Goal: Obtain resource: Obtain resource

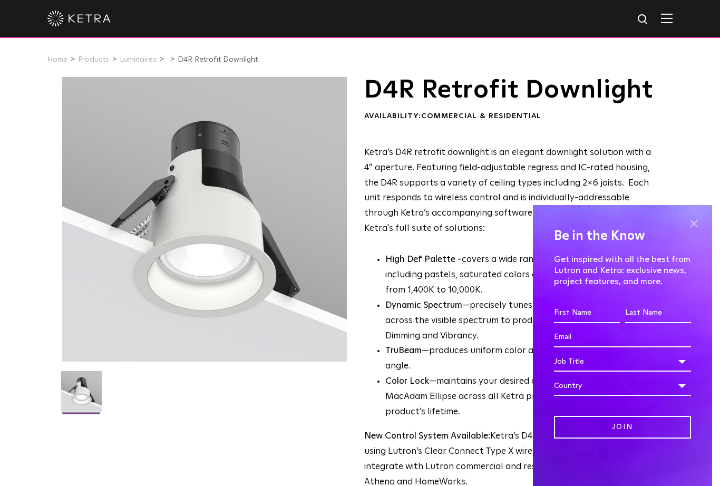
click at [696, 223] on span at bounding box center [694, 224] width 16 height 16
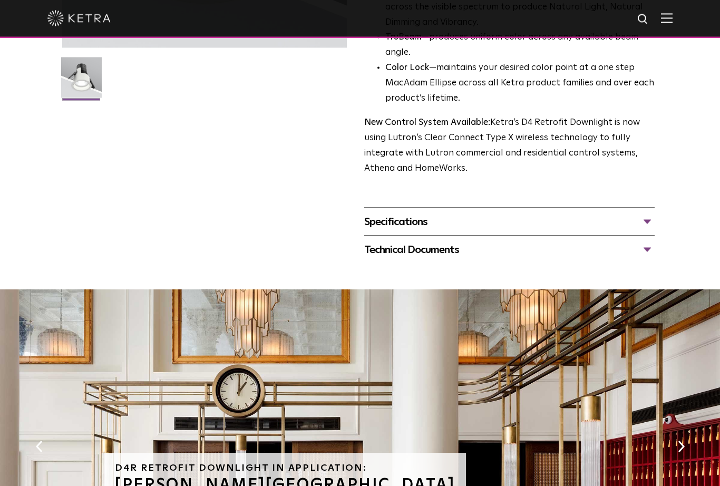
scroll to position [314, 0]
click at [645, 230] on div "Specifications" at bounding box center [509, 221] width 290 height 17
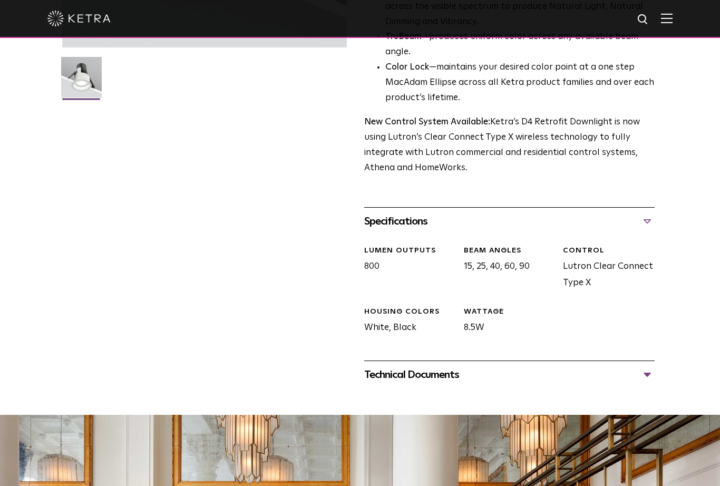
click at [646, 383] on div "Technical Documents" at bounding box center [509, 374] width 290 height 17
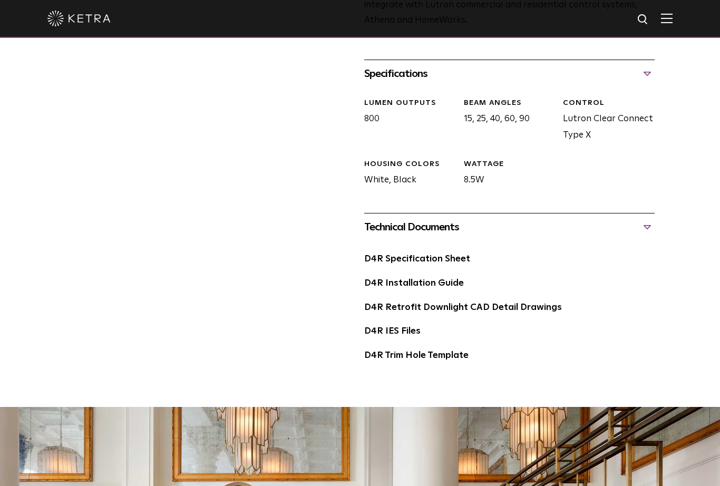
scroll to position [501, 0]
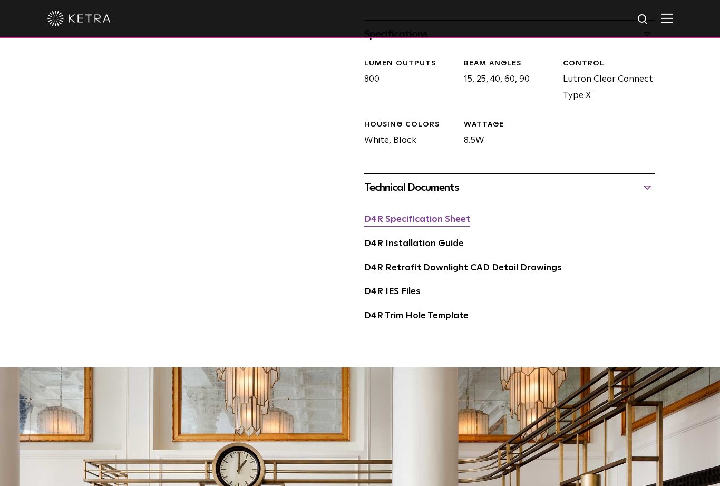
click at [434, 224] on link "D4R Specification Sheet" at bounding box center [417, 219] width 106 height 9
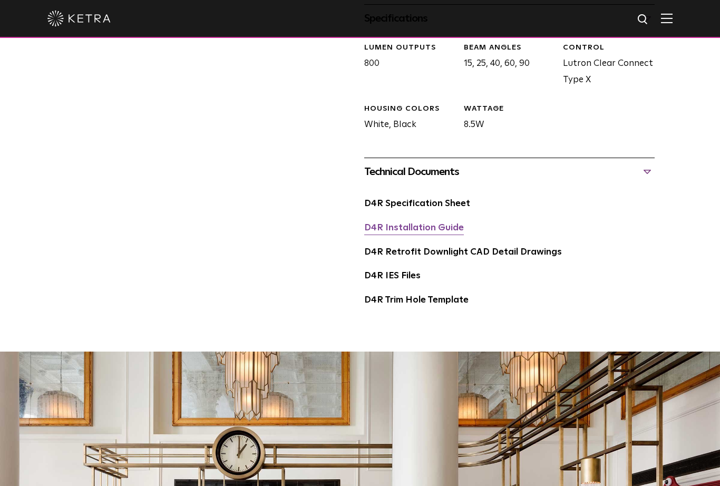
click at [426, 232] on link "D4R Installation Guide" at bounding box center [414, 228] width 100 height 9
click at [492, 257] on link "D4R Retrofit Downlight CAD Detail Drawings" at bounding box center [463, 252] width 198 height 9
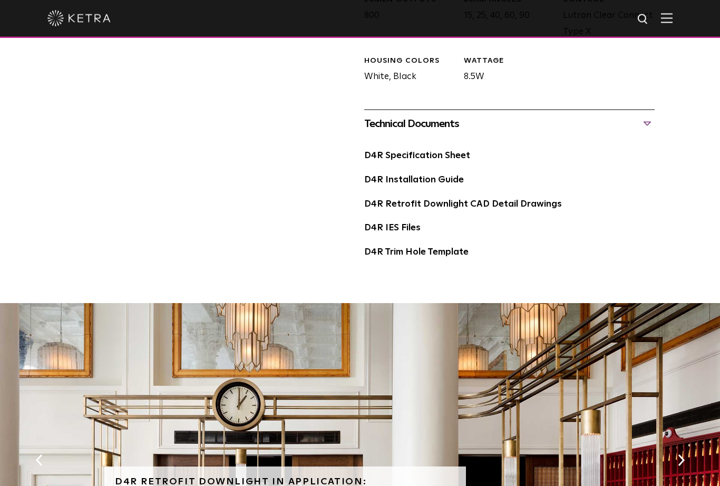
scroll to position [566, 0]
click at [394, 256] on link "D4R Trim Hole Template" at bounding box center [416, 251] width 104 height 9
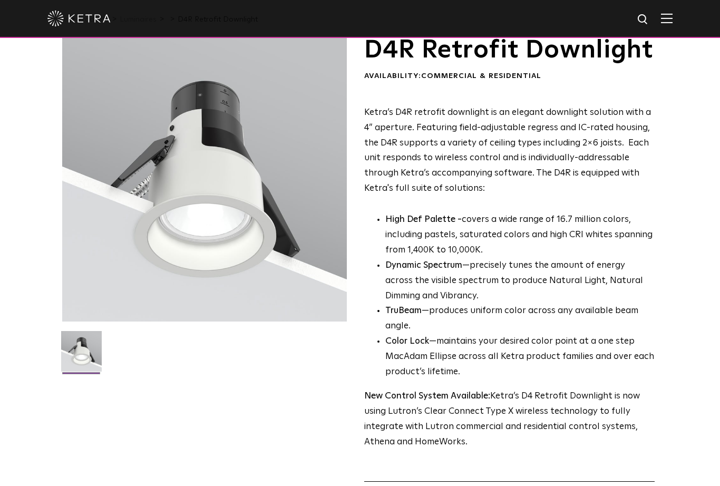
scroll to position [39, 0]
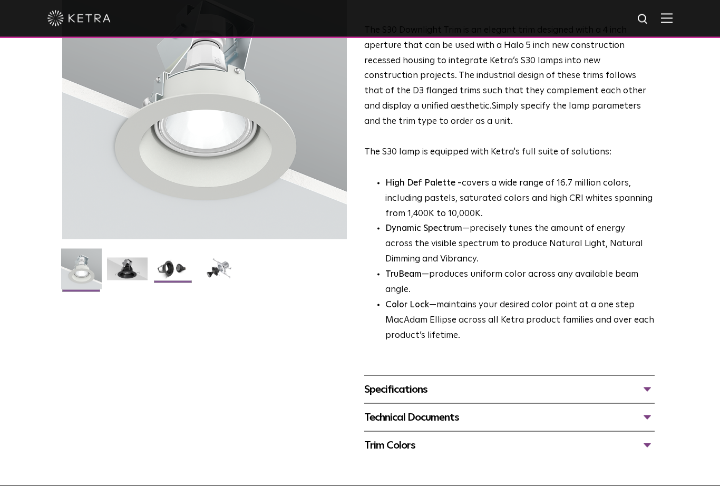
scroll to position [123, 0]
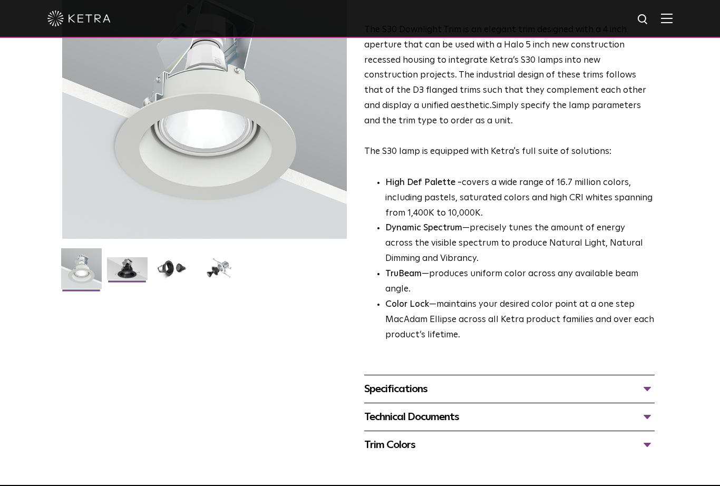
click at [137, 270] on img at bounding box center [127, 272] width 41 height 31
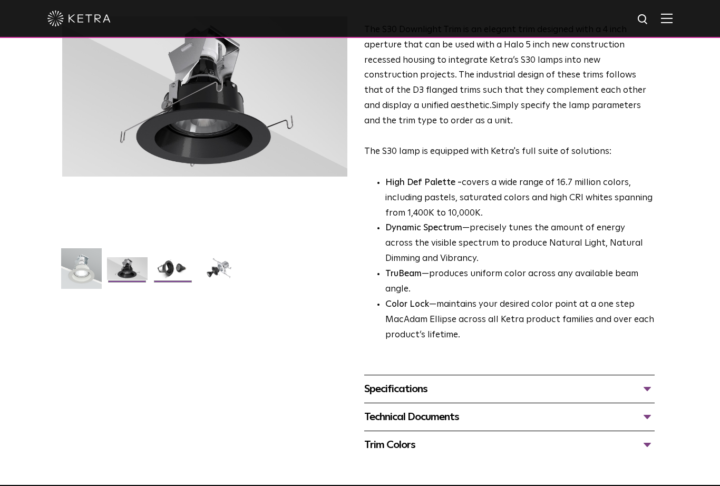
click at [178, 267] on img at bounding box center [173, 272] width 41 height 31
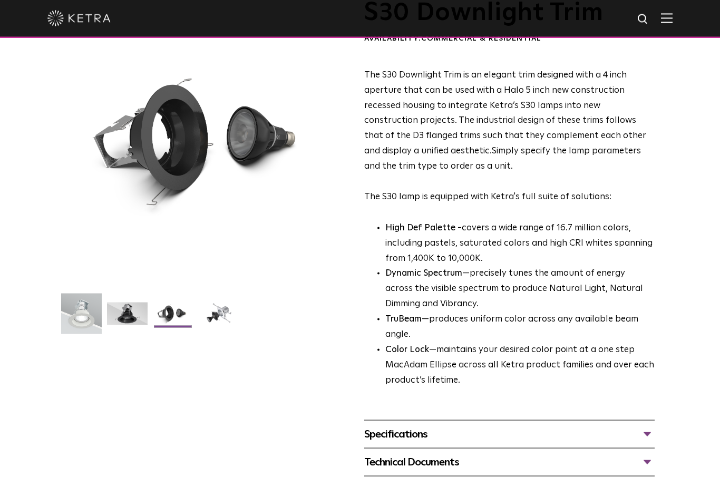
scroll to position [73, 0]
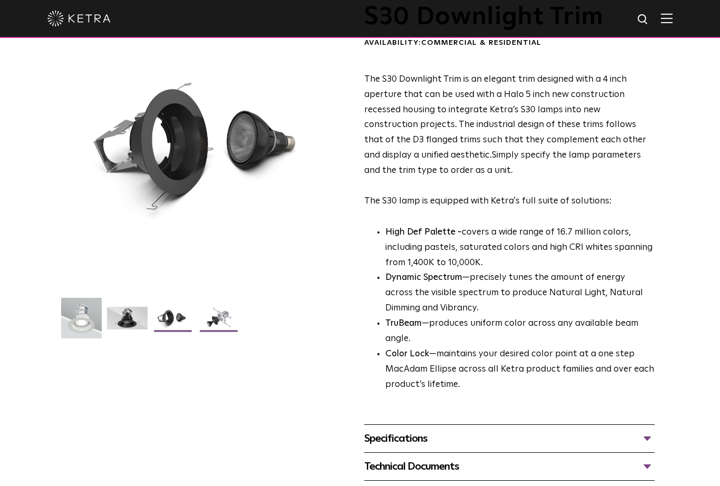
click at [220, 321] on img at bounding box center [219, 322] width 41 height 31
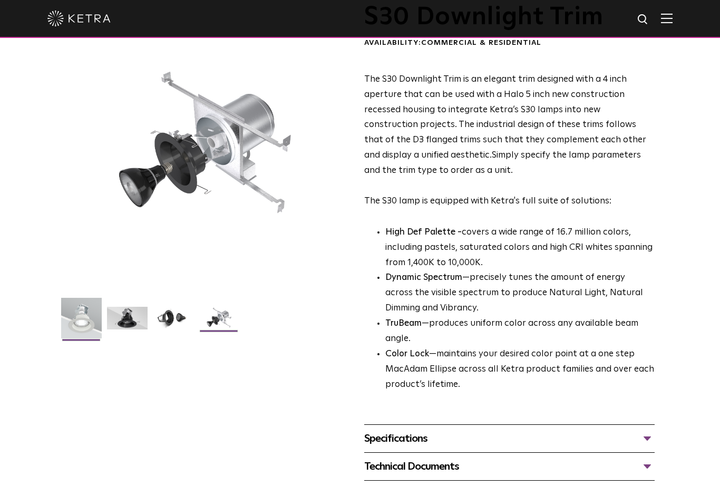
click at [81, 312] on img at bounding box center [81, 322] width 41 height 48
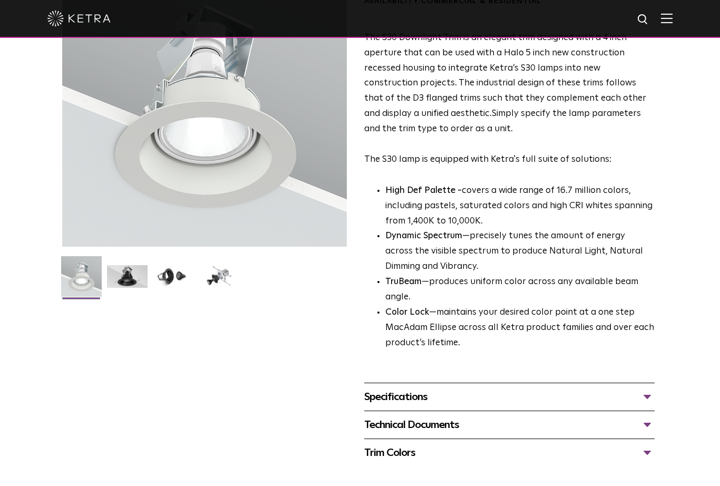
scroll to position [120, 0]
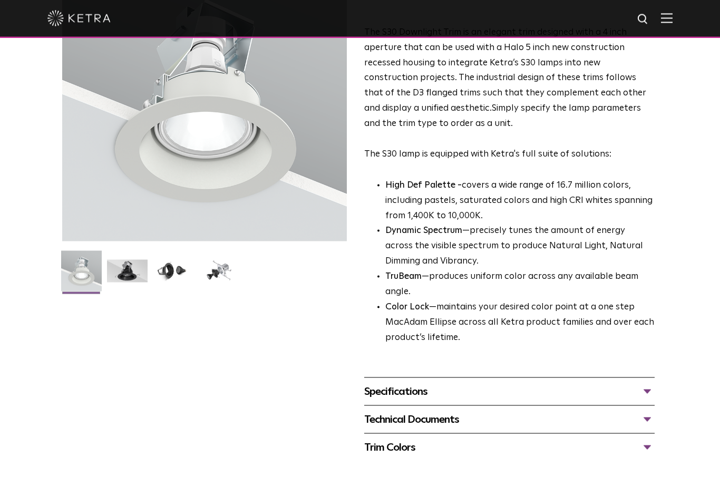
click at [643, 387] on div "Specifications" at bounding box center [509, 391] width 290 height 17
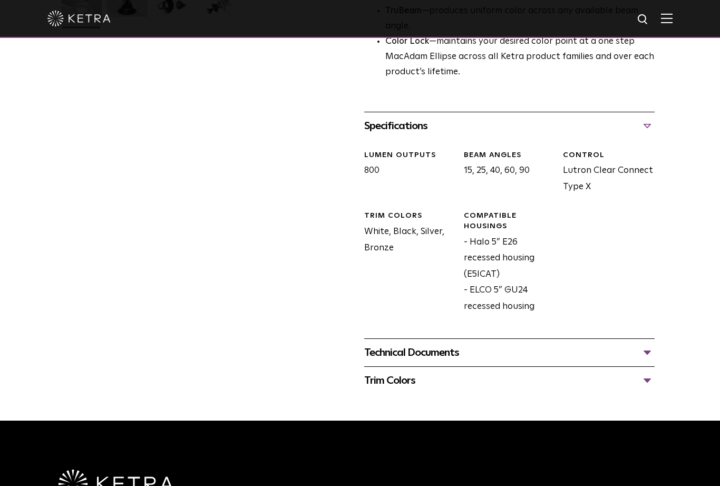
scroll to position [423, 0]
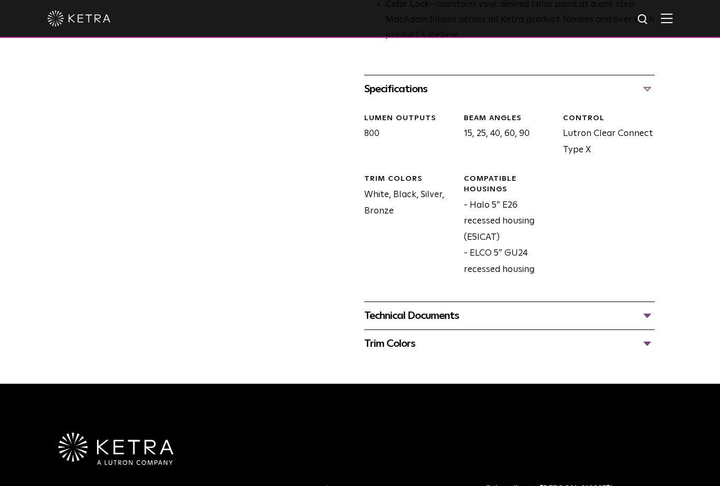
click at [648, 307] on div "Technical Documents" at bounding box center [509, 315] width 290 height 17
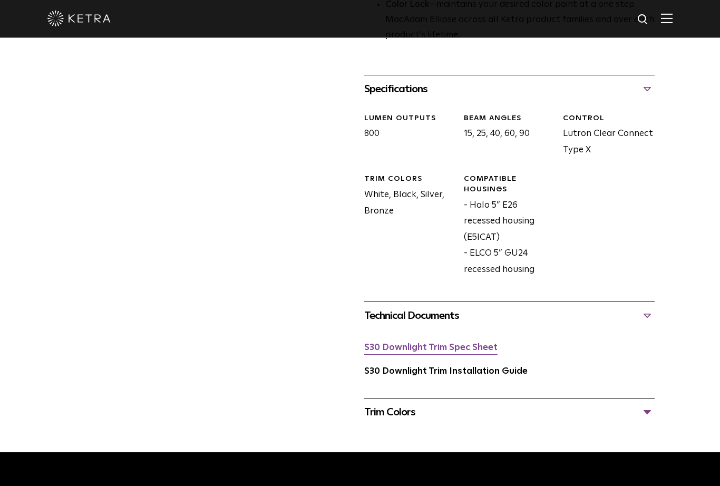
click at [385, 343] on link "S30 Downlight Trim Spec Sheet" at bounding box center [430, 347] width 133 height 9
